Goal: Task Accomplishment & Management: Manage account settings

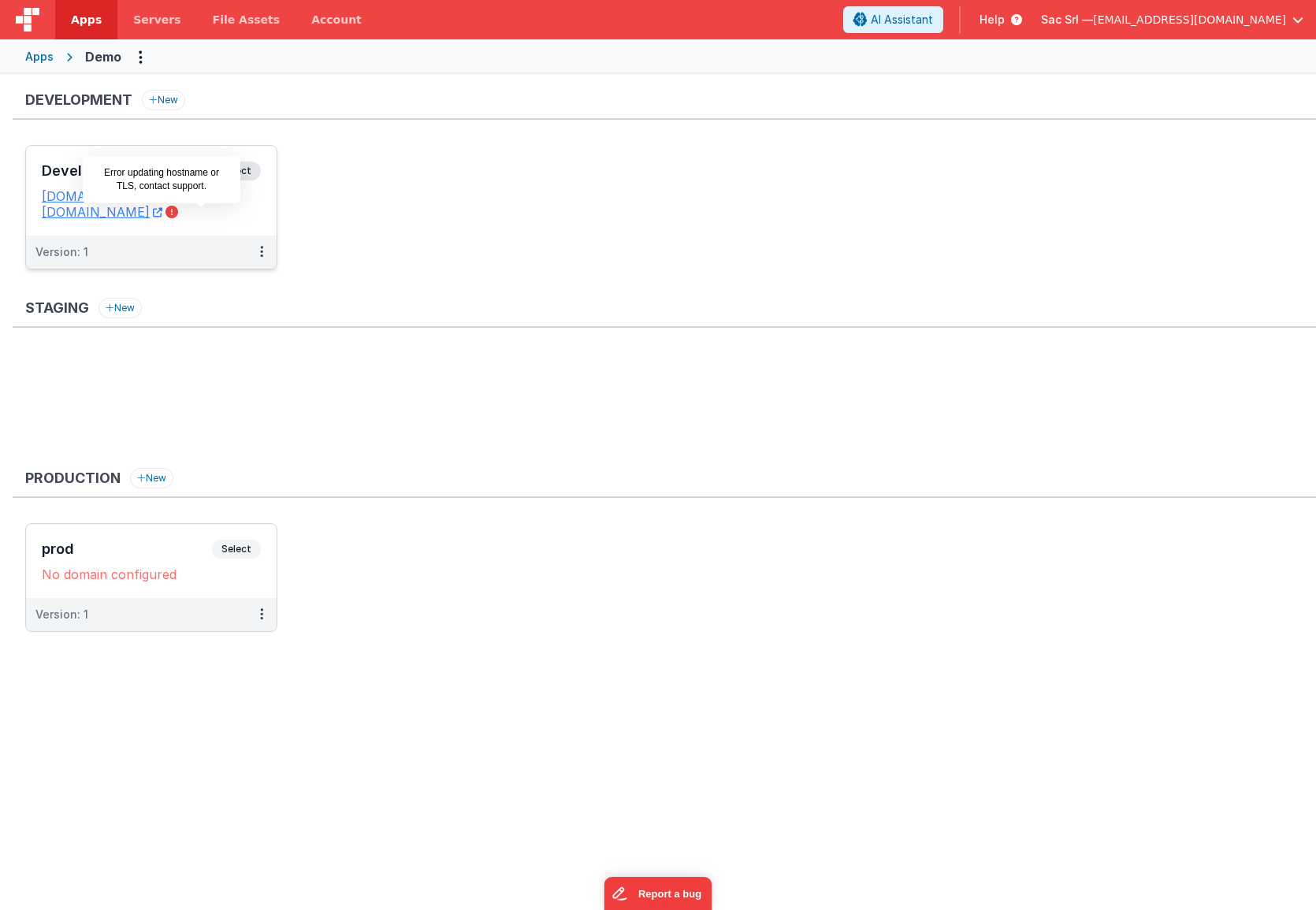
click at [178, 213] on icon at bounding box center [171, 212] width 13 height 13
click at [260, 615] on icon at bounding box center [262, 614] width 3 height 1
click at [185, 649] on link "Edit" at bounding box center [207, 650] width 139 height 28
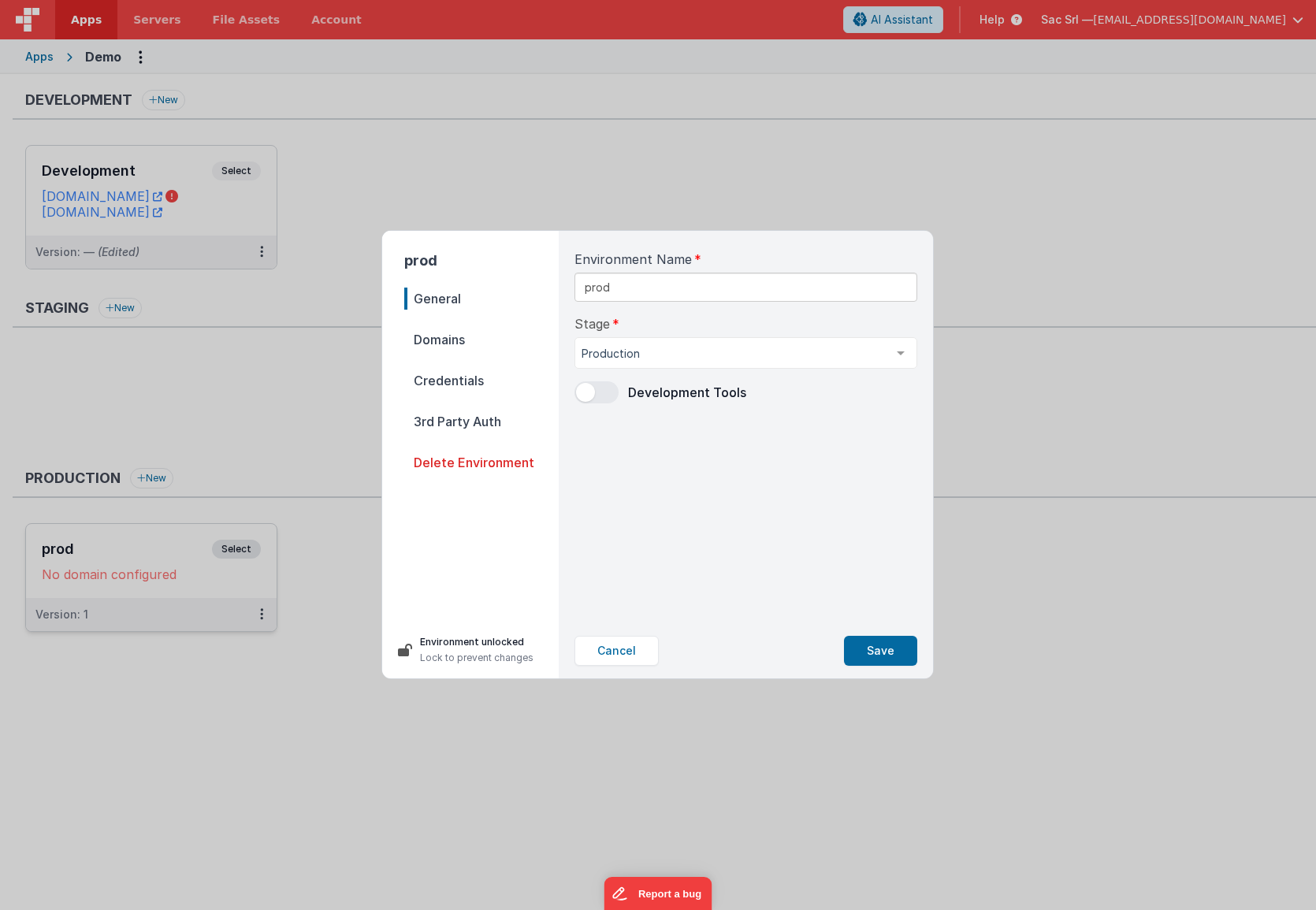
click at [463, 329] on span "Domains" at bounding box center [481, 339] width 154 height 22
select select "[DOMAIN_NAME]"
click at [913, 275] on span at bounding box center [900, 272] width 35 height 19
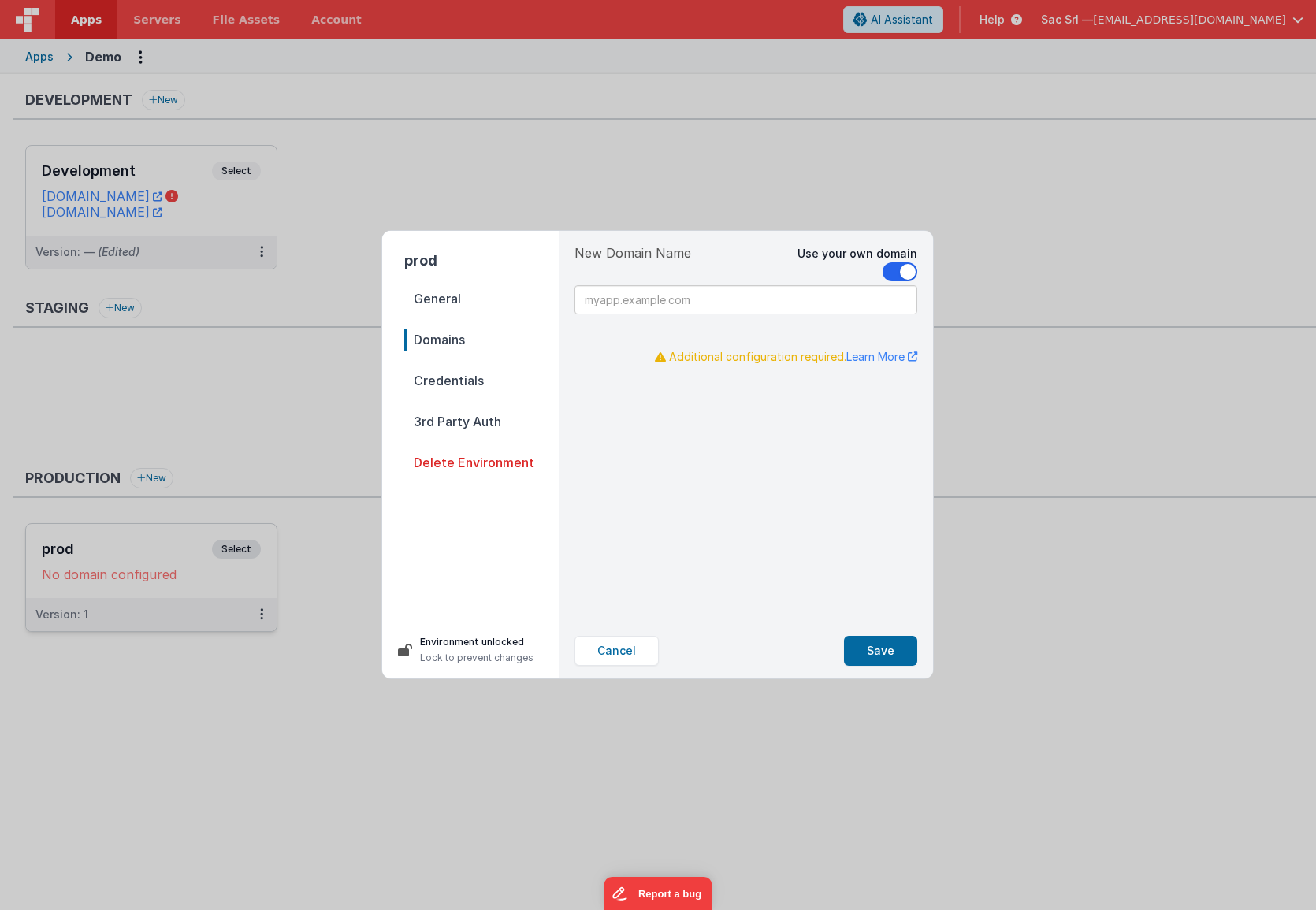
click at [803, 312] on input at bounding box center [746, 300] width 343 height 29
type input "[DOMAIN_NAME]"
drag, startPoint x: 690, startPoint y: 326, endPoint x: 628, endPoint y: 326, distance: 62.0
click at [628, 326] on div "Unavailable" at bounding box center [660, 323] width 171 height 13
click at [679, 339] on div "New Domain Name Use your own domain .[DOMAIN_NAME] .[DOMAIN_NAME] [DOMAIN_NAME]…" at bounding box center [746, 293] width 343 height 99
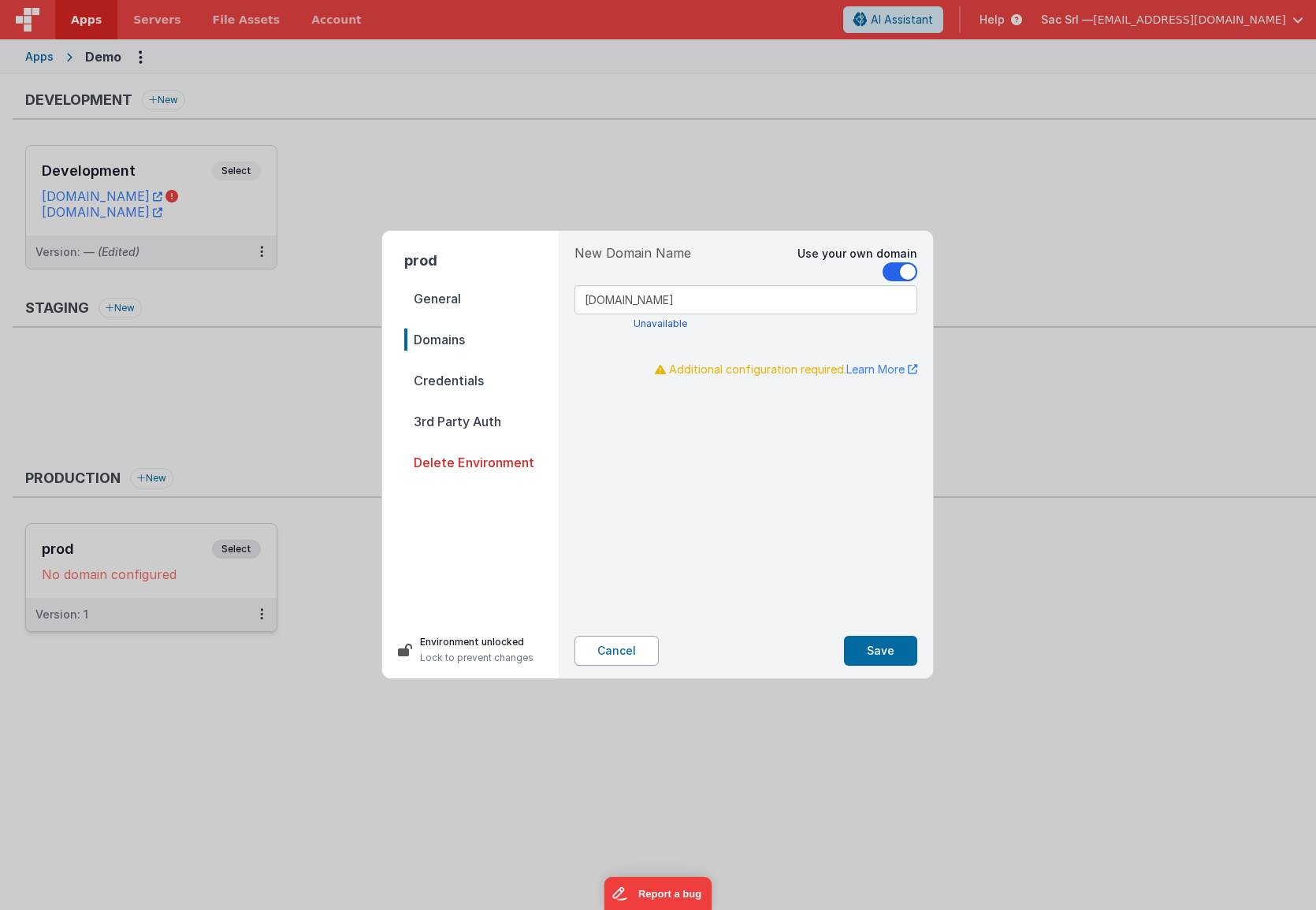
click at [613, 651] on button "Cancel" at bounding box center [617, 651] width 84 height 30
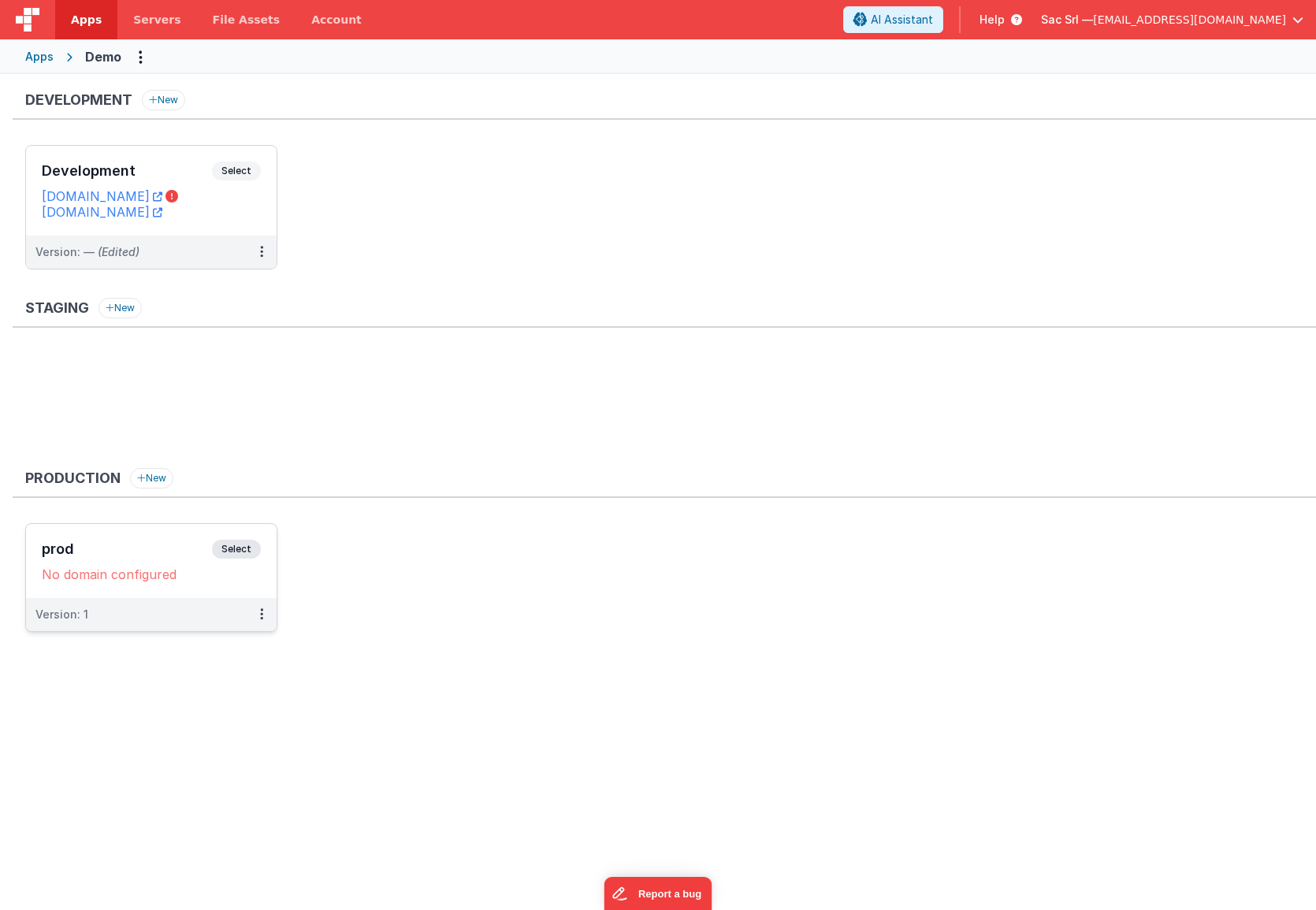
click at [419, 566] on ul "prod Select URLs No domain configured Version: 1" at bounding box center [671, 586] width 1291 height 125
